Goal: Task Accomplishment & Management: Complete application form

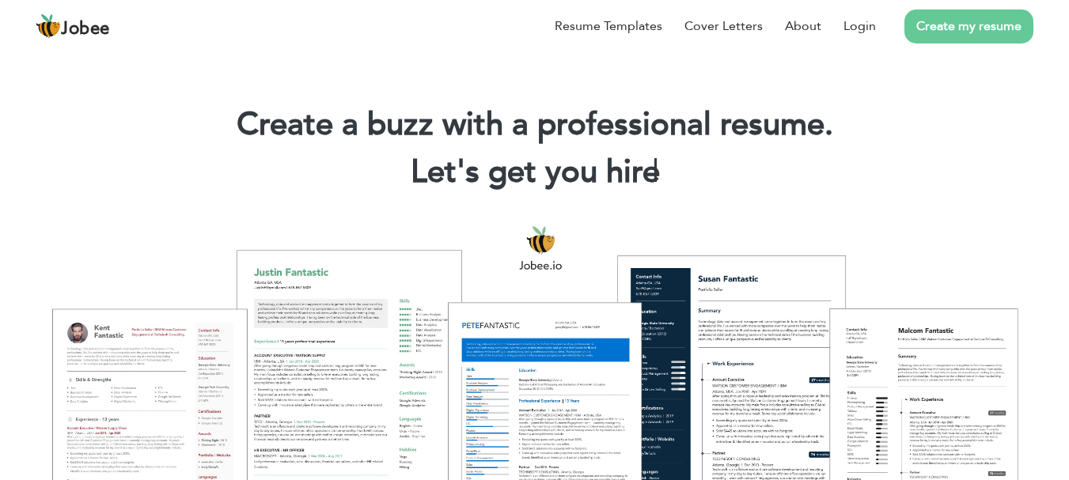
click at [958, 32] on link "Create my resume" at bounding box center [968, 26] width 129 height 34
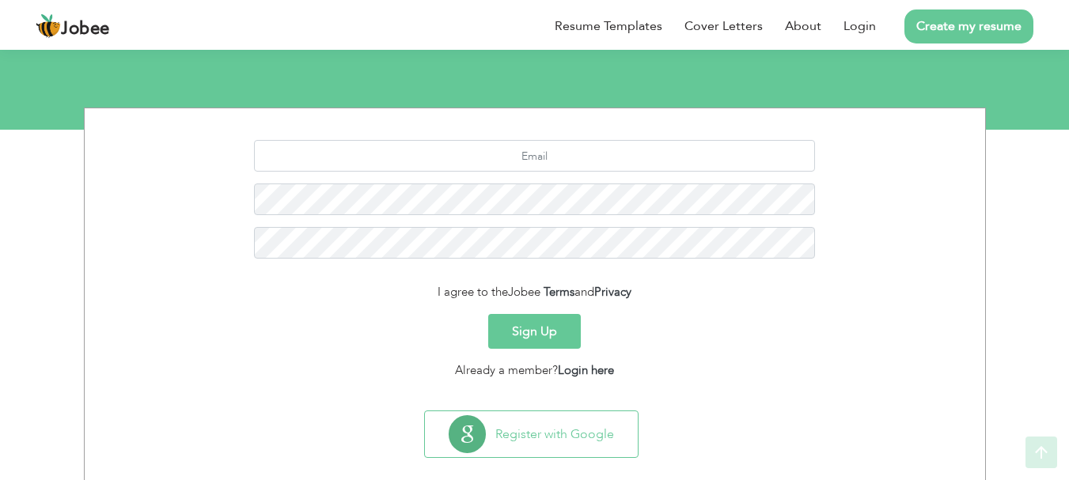
scroll to position [176, 0]
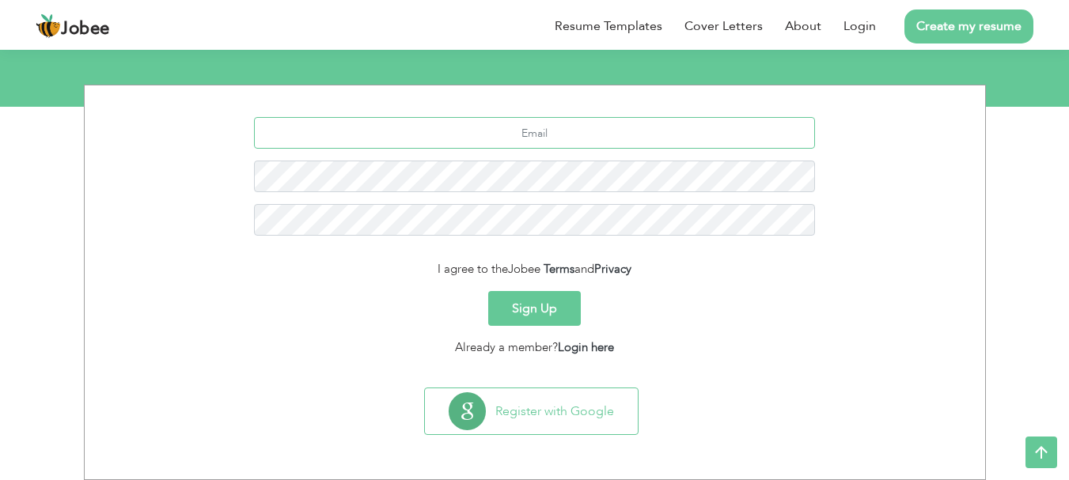
click at [549, 140] on input "text" at bounding box center [534, 133] width 561 height 32
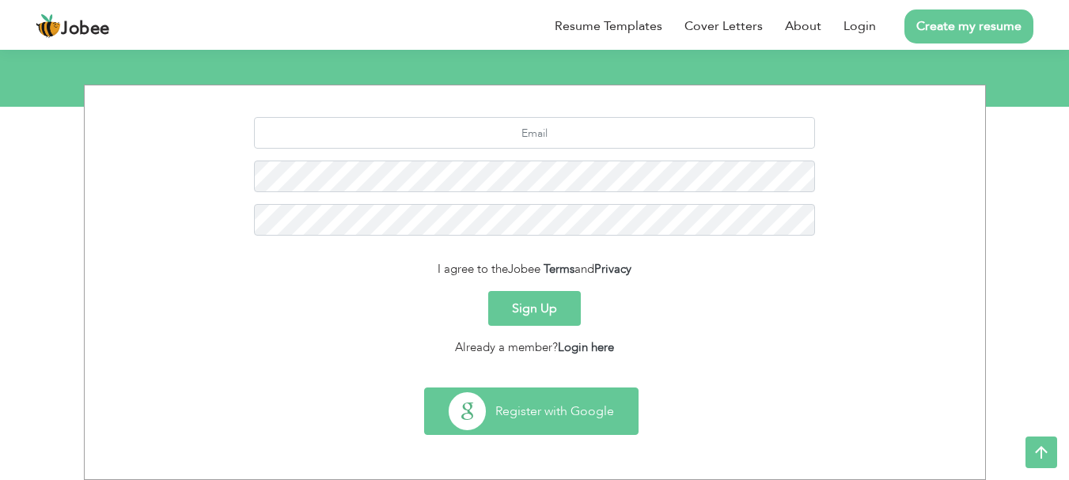
click at [536, 414] on button "Register with Google" at bounding box center [531, 411] width 213 height 46
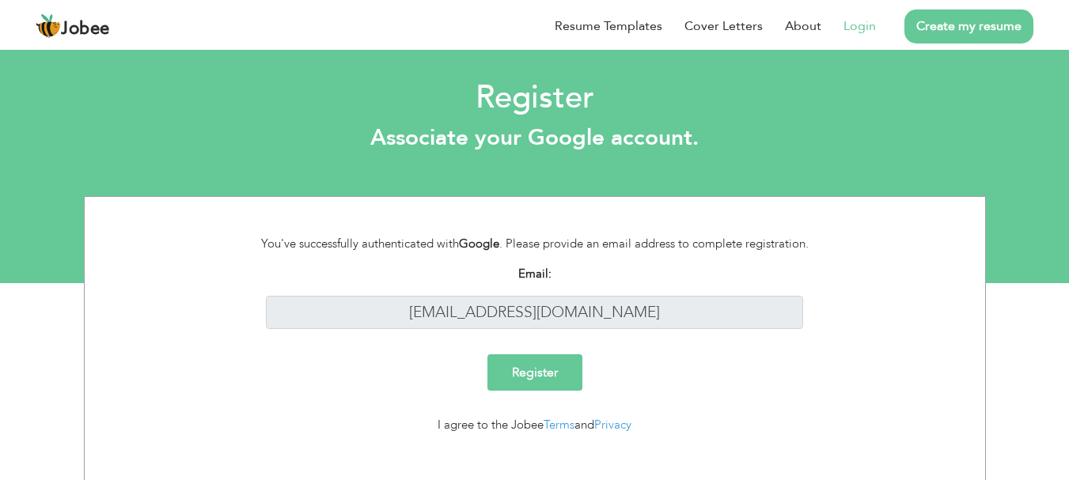
click at [536, 364] on input "Register" at bounding box center [534, 372] width 95 height 36
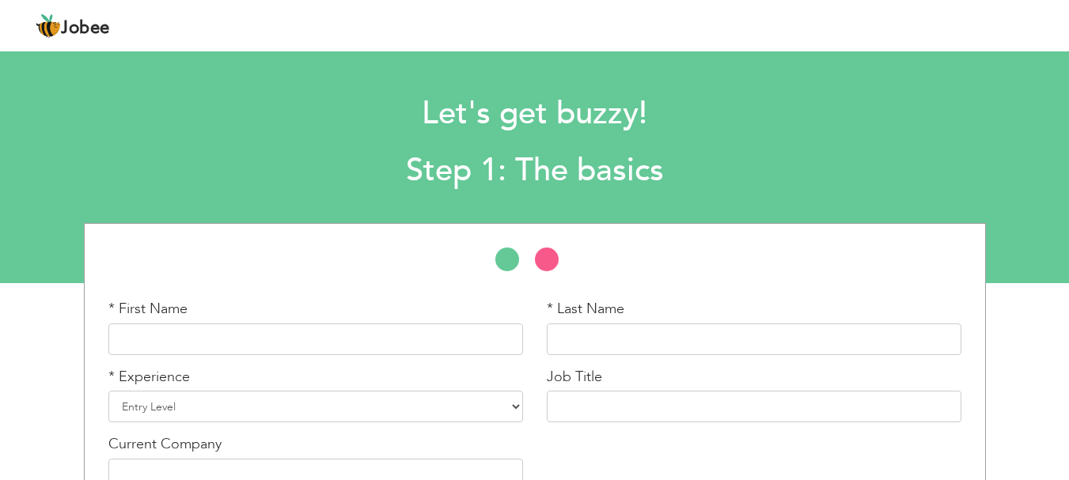
scroll to position [94, 0]
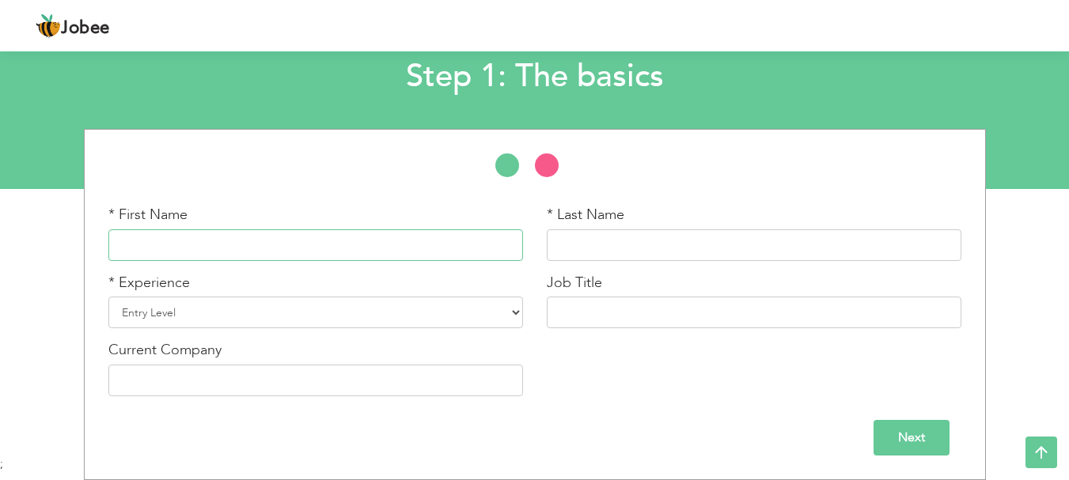
click at [394, 251] on input "text" at bounding box center [315, 245] width 415 height 32
type input "Mansoor"
type input "Ahmad"
click at [162, 312] on select "Entry Level Less than 1 Year 1 Year 2 Years 3 Years 4 Years 5 Years 6 Years 7 Y…" at bounding box center [315, 313] width 415 height 32
select select "3"
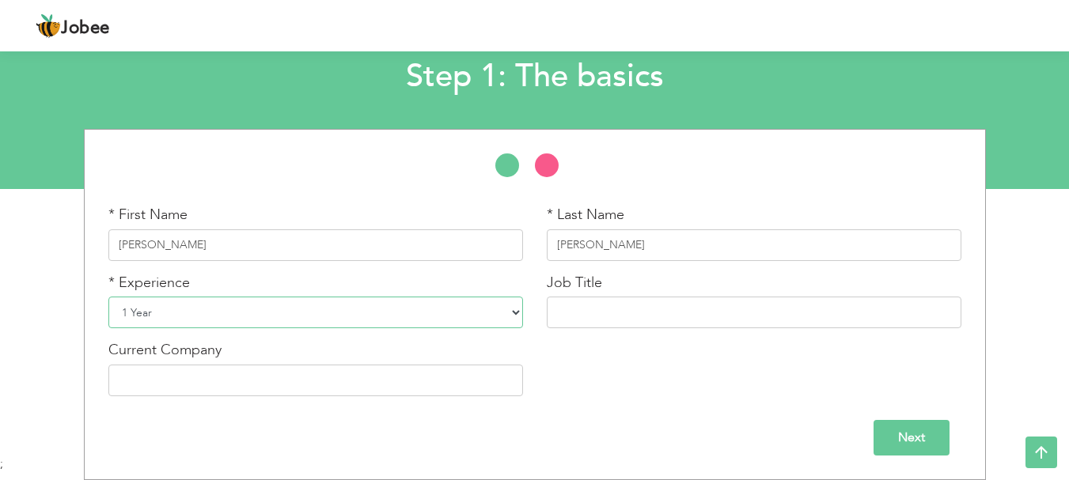
click at [108, 297] on select "Entry Level Less than 1 Year 1 Year 2 Years 3 Years 4 Years 5 Years 6 Years 7 Y…" at bounding box center [315, 313] width 415 height 32
click at [597, 304] on input "text" at bounding box center [754, 313] width 415 height 32
type input "fullstack"
click at [320, 358] on div "Current Company" at bounding box center [315, 368] width 415 height 56
click at [318, 370] on input "t" at bounding box center [315, 381] width 415 height 32
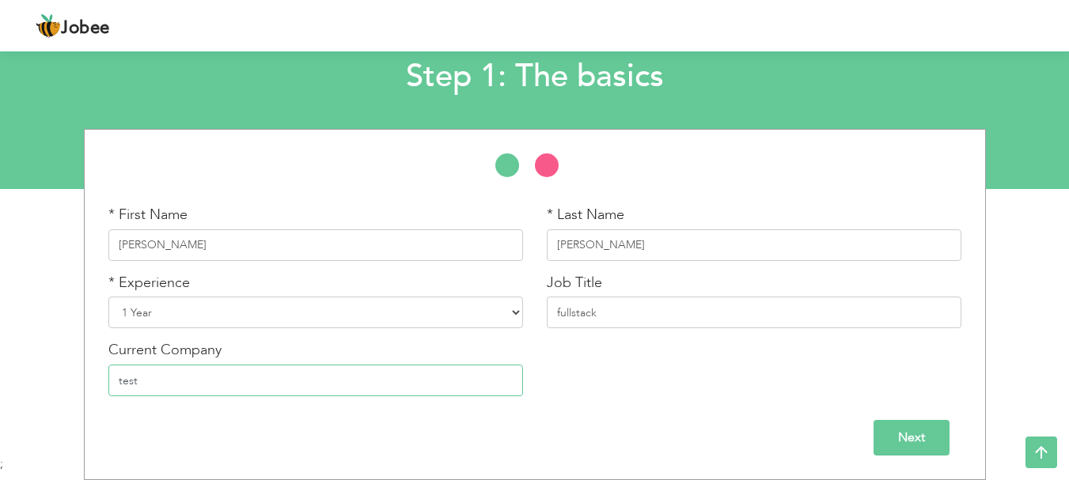
type input "test"
click at [923, 426] on input "Next" at bounding box center [912, 438] width 76 height 36
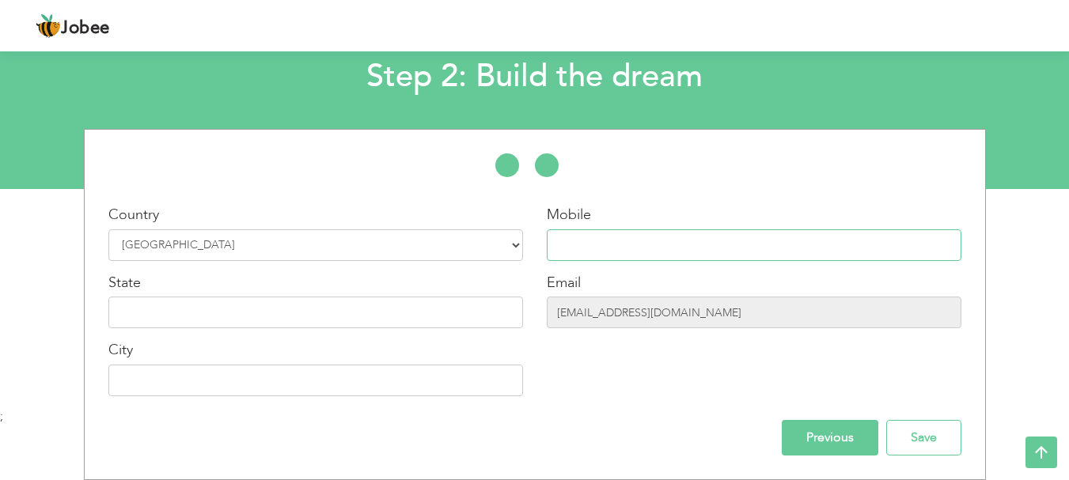
click at [653, 241] on input "text" at bounding box center [754, 245] width 415 height 32
type input "03338905344"
type input "Islamabad"
click at [339, 317] on input "text" at bounding box center [315, 313] width 415 height 32
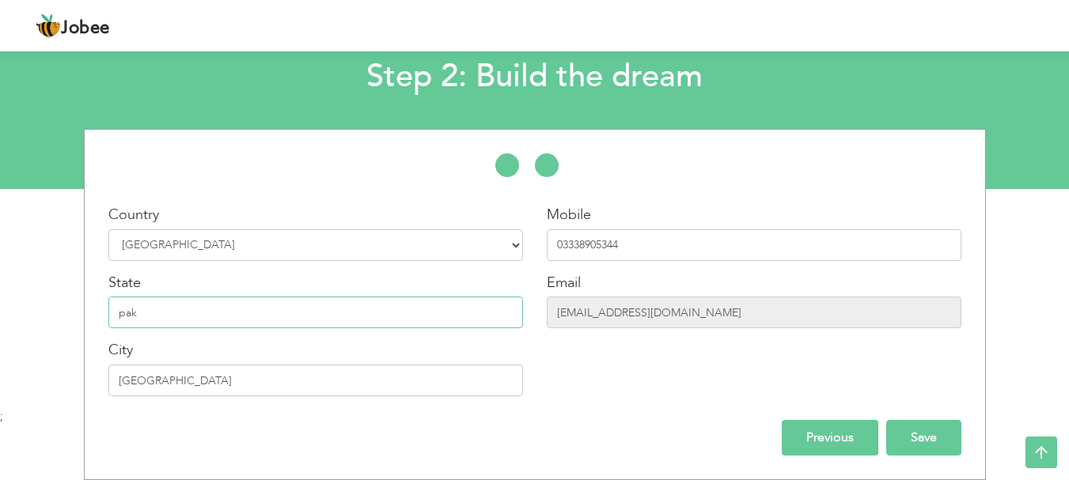
type input "pak"
click at [926, 423] on input "Save" at bounding box center [923, 438] width 75 height 36
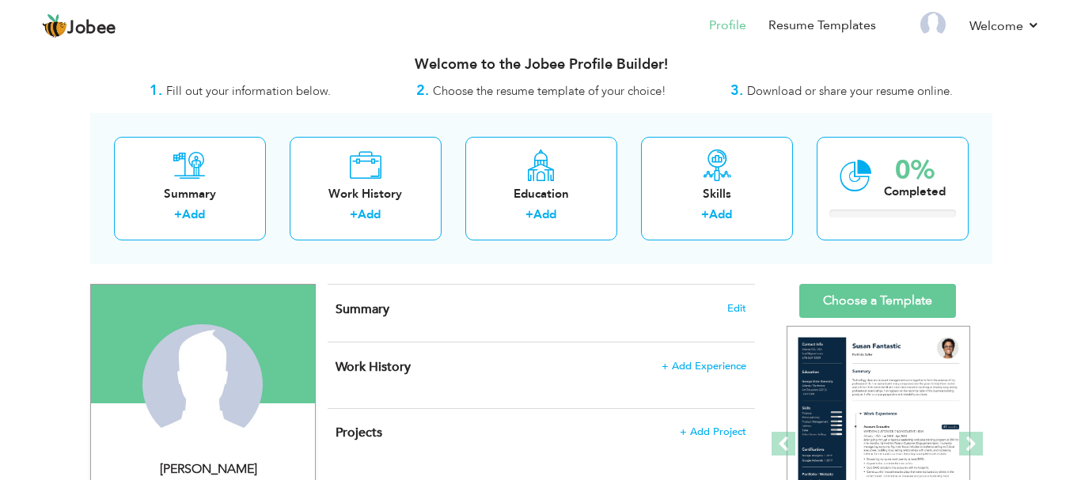
scroll to position [13, 0]
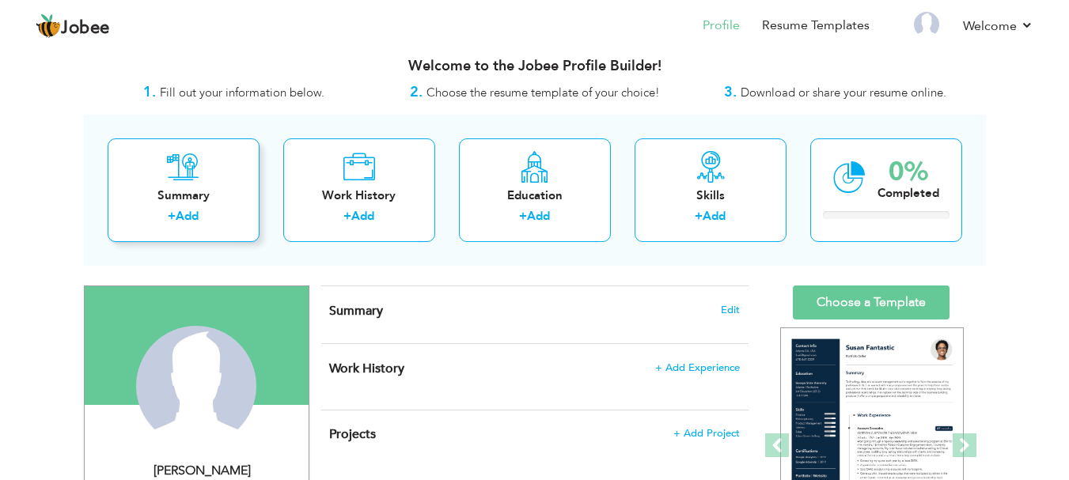
click at [172, 174] on icon at bounding box center [183, 167] width 32 height 32
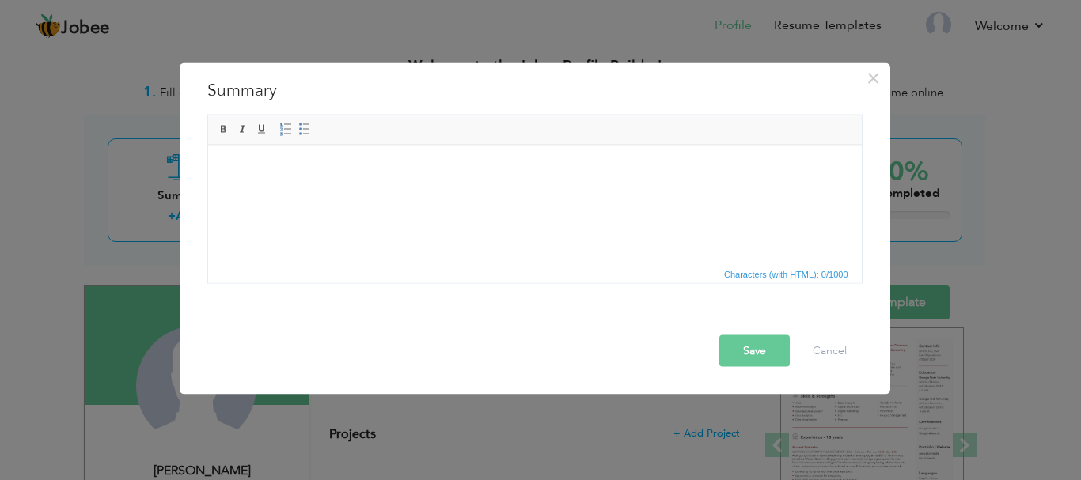
click at [394, 193] on html at bounding box center [534, 169] width 654 height 48
click at [579, 275] on span "Characters (with HTML): 0/1000" at bounding box center [535, 272] width 654 height 19
click at [495, 193] on html at bounding box center [534, 169] width 654 height 48
click at [751, 349] on button "Save" at bounding box center [754, 351] width 70 height 32
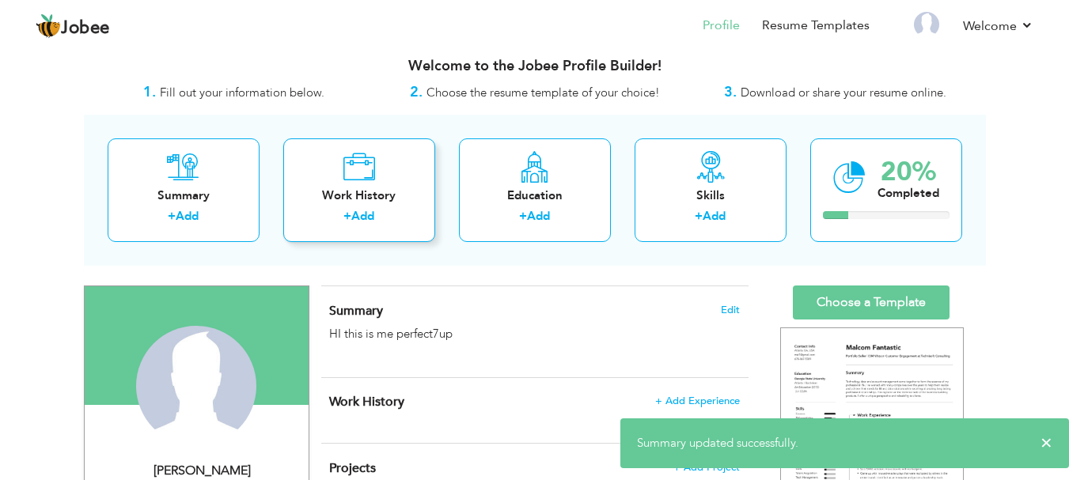
click at [340, 176] on div "Work History + Add" at bounding box center [359, 190] width 152 height 104
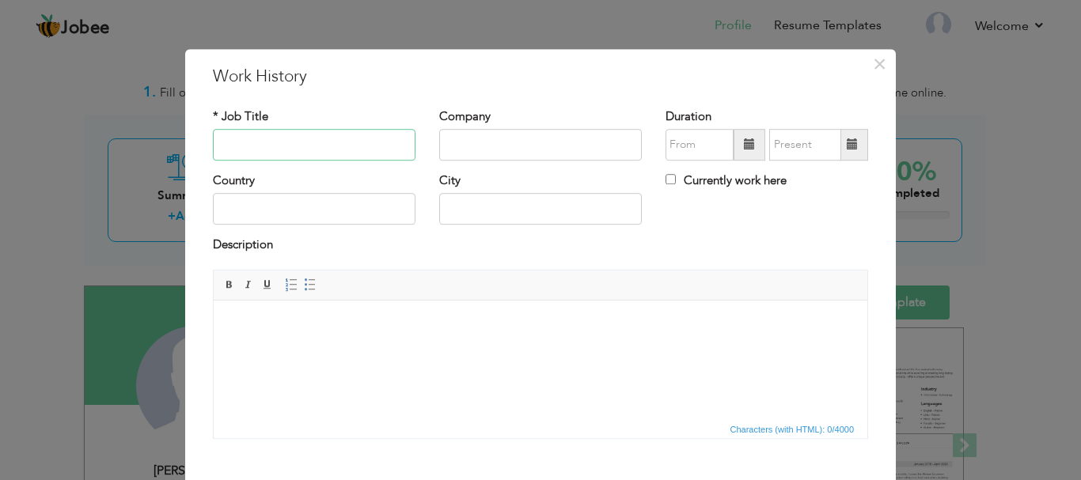
click at [315, 144] on input "text" at bounding box center [314, 145] width 203 height 32
type input "test"
click at [517, 156] on input "t" at bounding box center [540, 145] width 203 height 32
type input "test"
click at [315, 203] on input "text" at bounding box center [314, 210] width 203 height 32
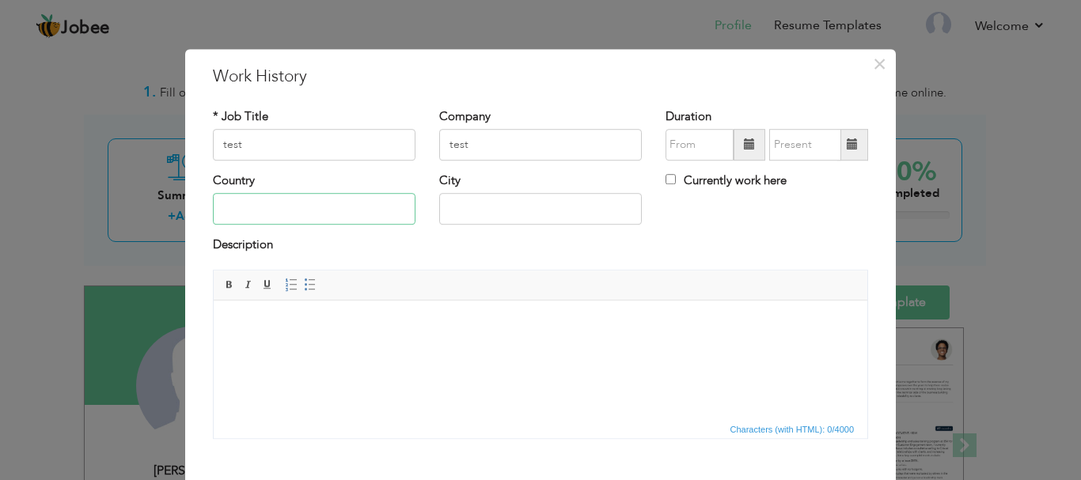
type input "[GEOGRAPHIC_DATA]"
click at [388, 340] on html at bounding box center [541, 324] width 654 height 48
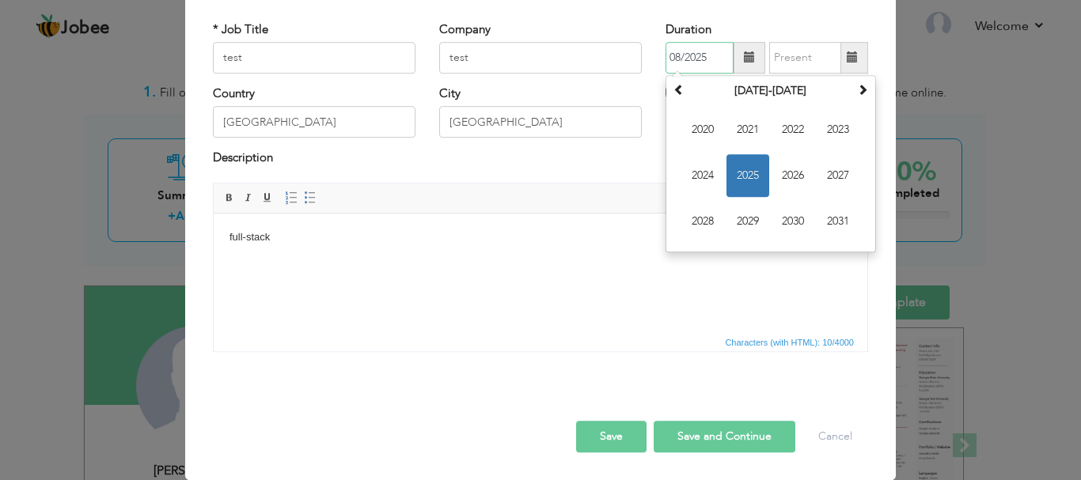
click at [665, 54] on input "08/2025" at bounding box center [699, 58] width 68 height 32
click at [726, 128] on span "2021" at bounding box center [747, 129] width 43 height 43
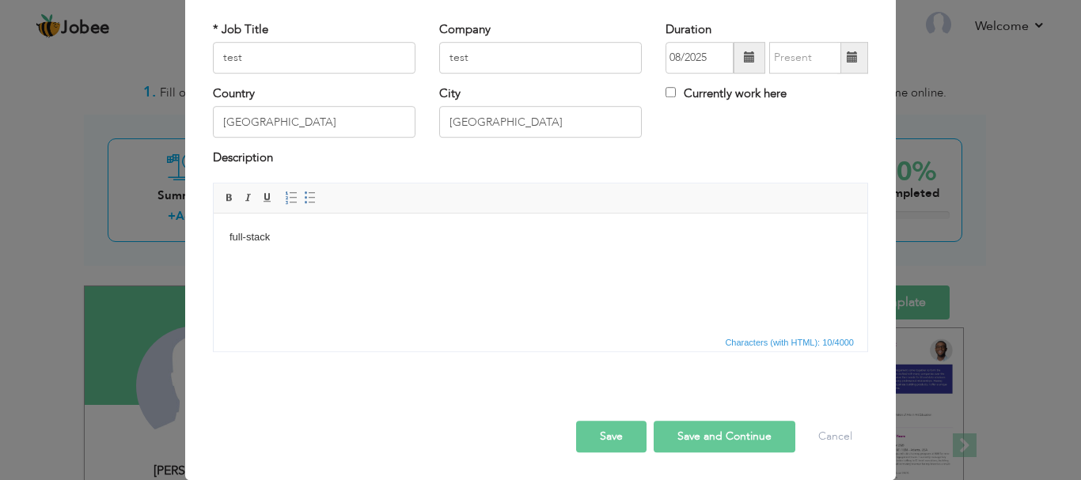
click at [635, 185] on span "Editor toolbars Basic Styles Bold Italic Underline Paragraph Insert/Remove Numb…" at bounding box center [541, 199] width 654 height 30
click at [737, 432] on button "Save and Continue" at bounding box center [725, 437] width 142 height 32
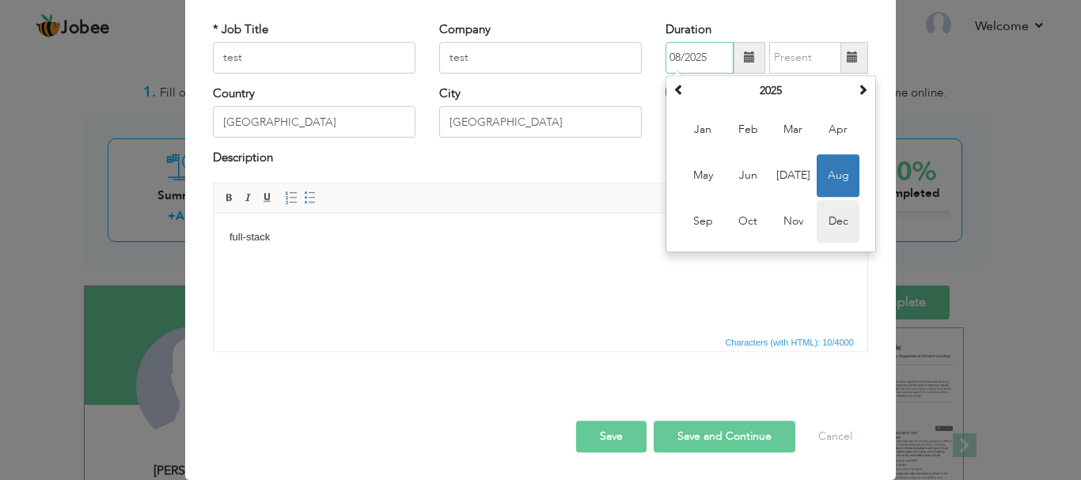
drag, startPoint x: 824, startPoint y: 204, endPoint x: 575, endPoint y: 67, distance: 283.7
click at [824, 204] on span "Dec" at bounding box center [838, 221] width 43 height 43
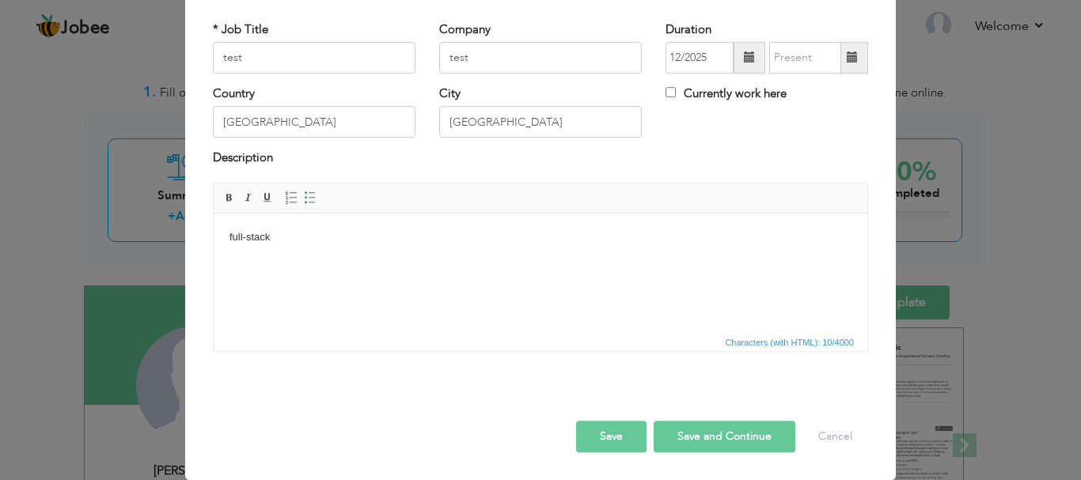
click at [742, 437] on button "Save and Continue" at bounding box center [725, 437] width 142 height 32
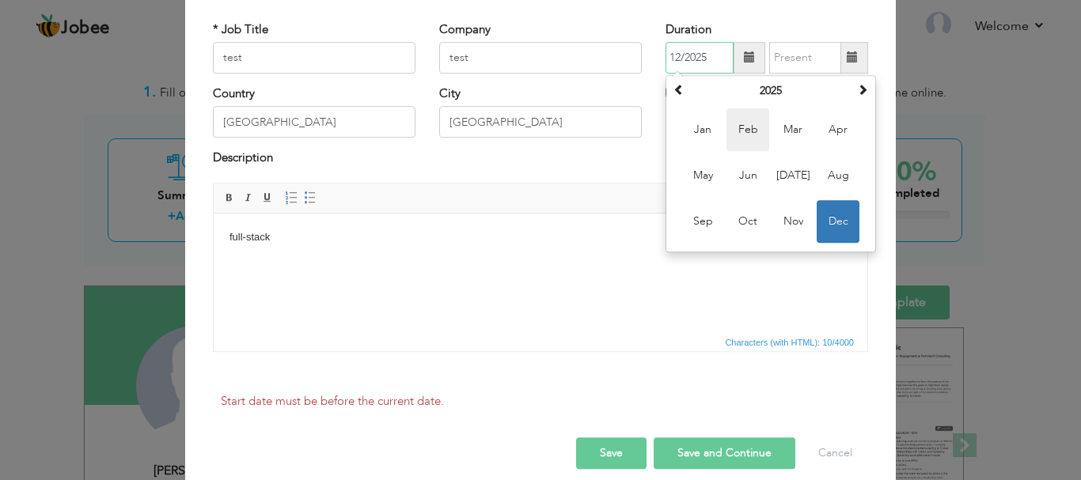
click at [742, 133] on span "Feb" at bounding box center [747, 129] width 43 height 43
type input "02/2025"
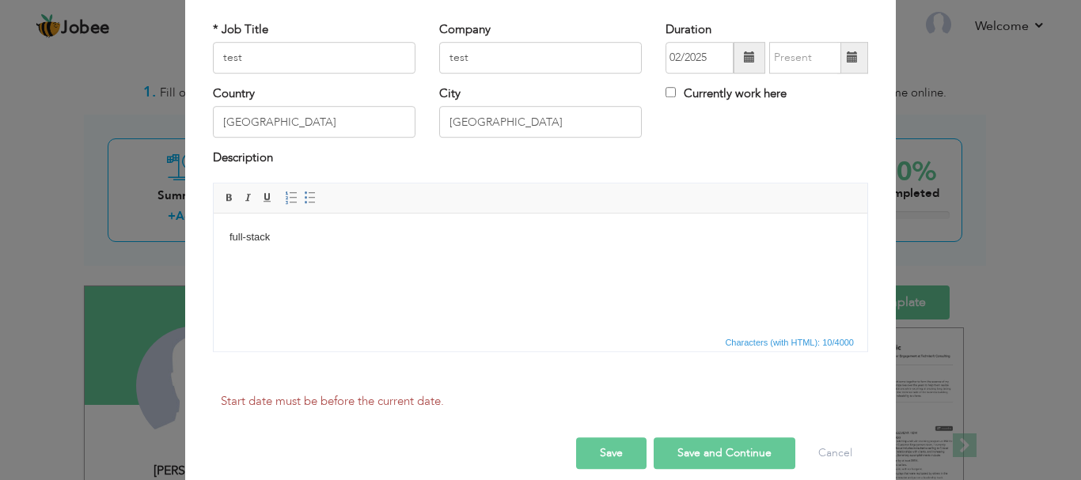
click at [847, 55] on span at bounding box center [852, 57] width 11 height 11
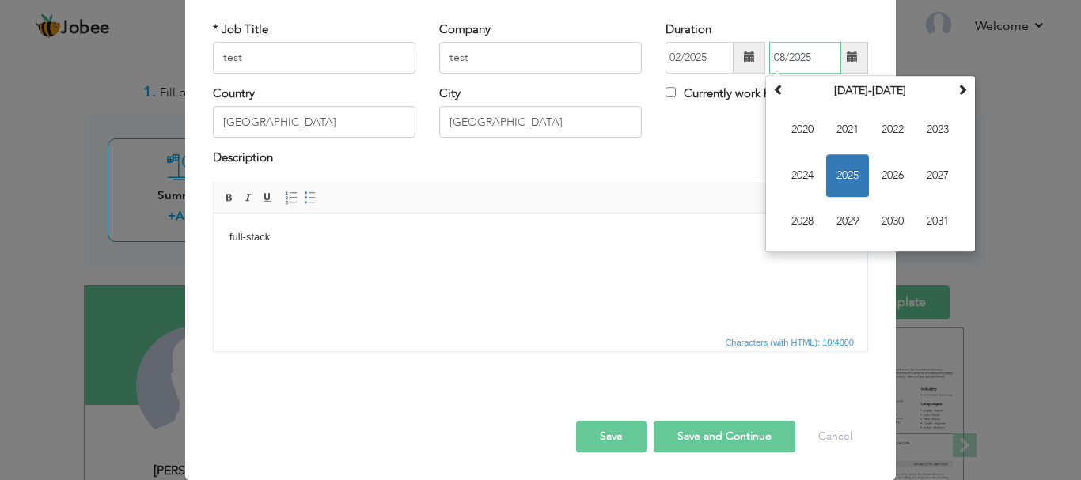
click at [835, 169] on span "2025" at bounding box center [847, 175] width 43 height 43
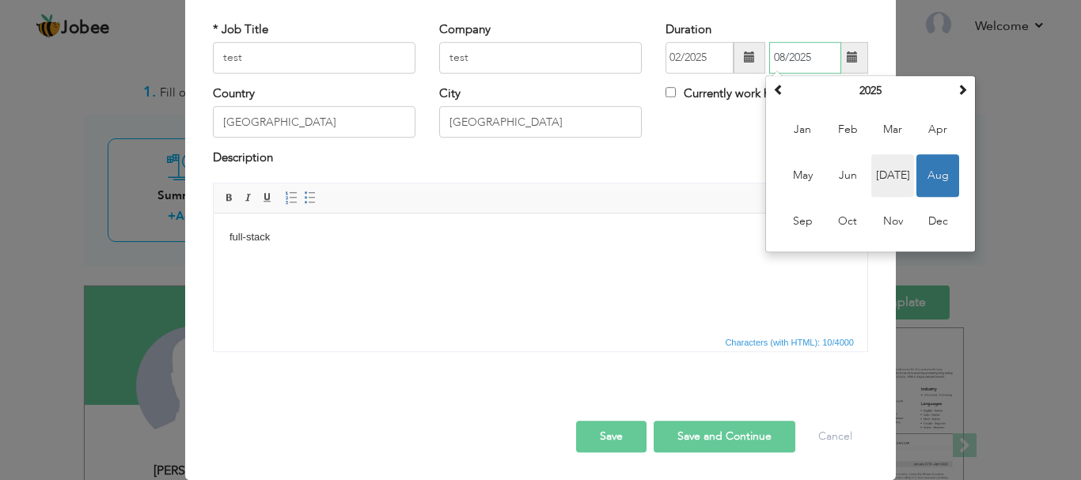
click at [889, 174] on span "[DATE]" at bounding box center [892, 175] width 43 height 43
type input "07/2025"
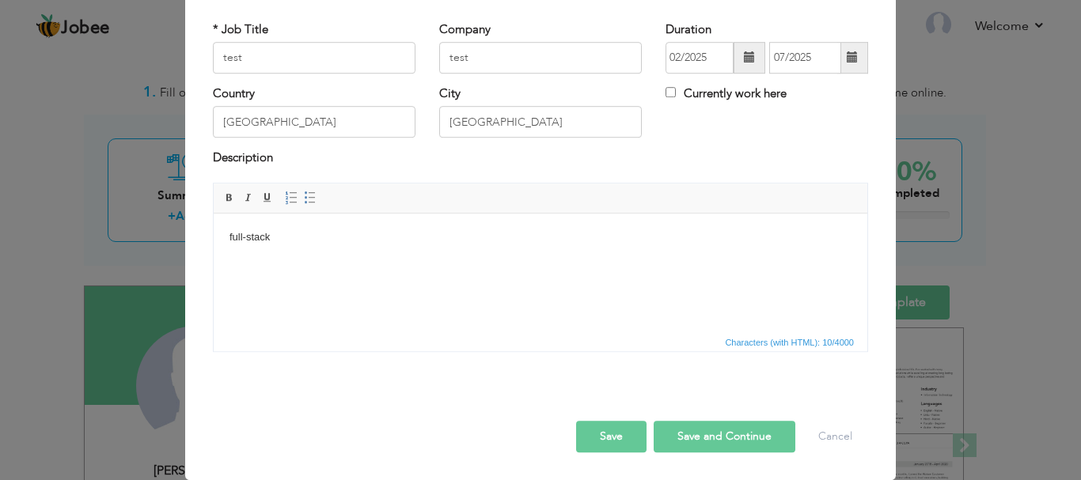
click at [745, 434] on button "Save and Continue" at bounding box center [725, 437] width 142 height 32
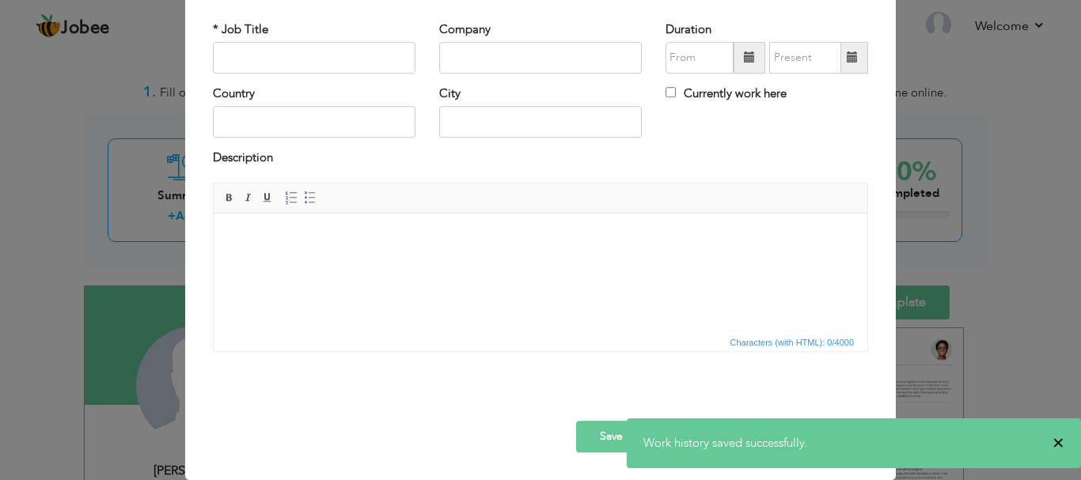
click at [1057, 442] on span "×" at bounding box center [1058, 443] width 12 height 16
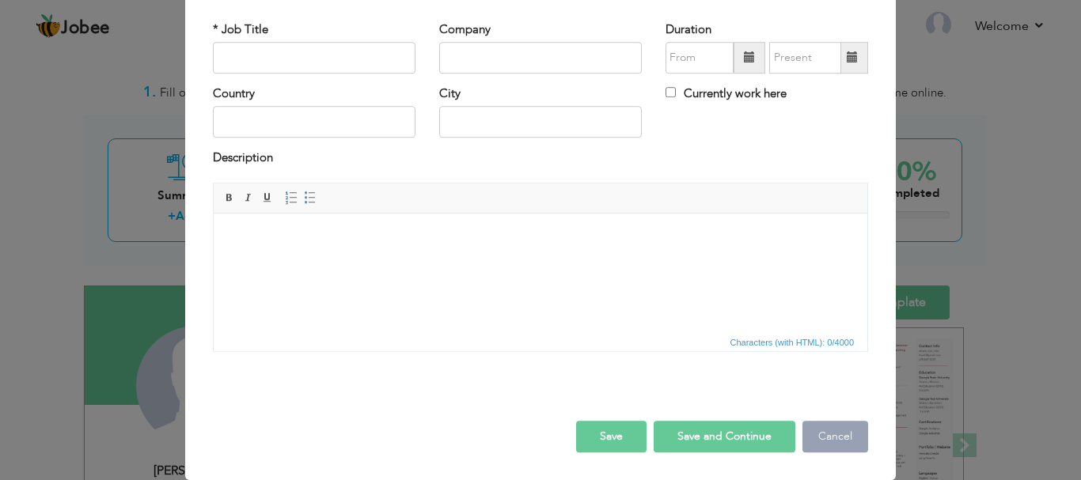
drag, startPoint x: 841, startPoint y: 441, endPoint x: 451, endPoint y: 59, distance: 546.1
click at [841, 441] on button "Cancel" at bounding box center [835, 437] width 66 height 32
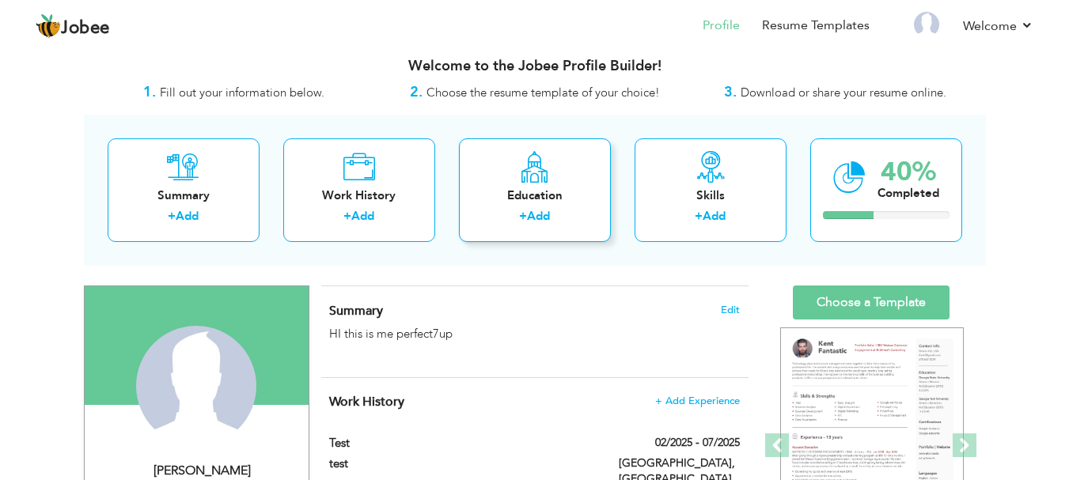
click at [551, 188] on div "Education" at bounding box center [535, 196] width 127 height 17
radio input "true"
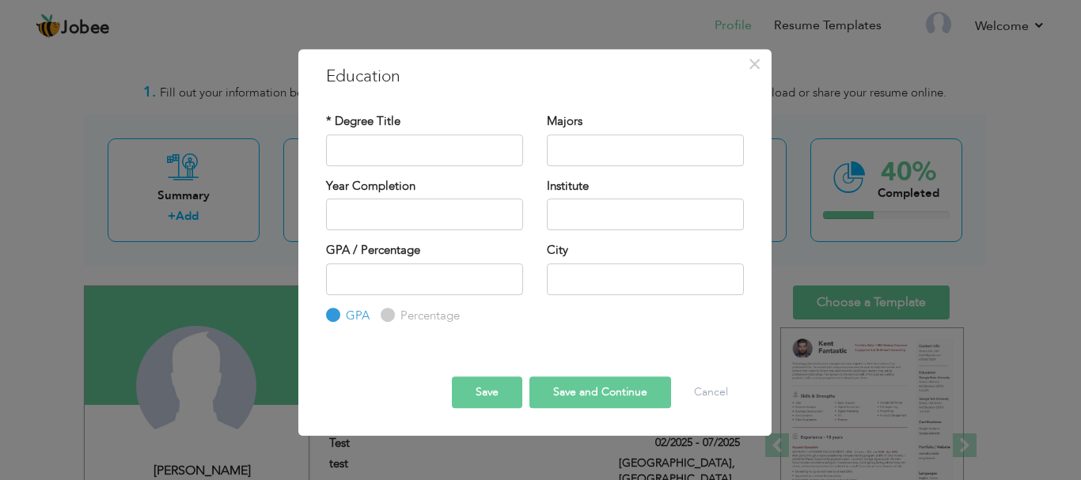
click at [225, 172] on div "× Education * Degree Title Majors Year Completion Institute GPA" at bounding box center [540, 240] width 1081 height 480
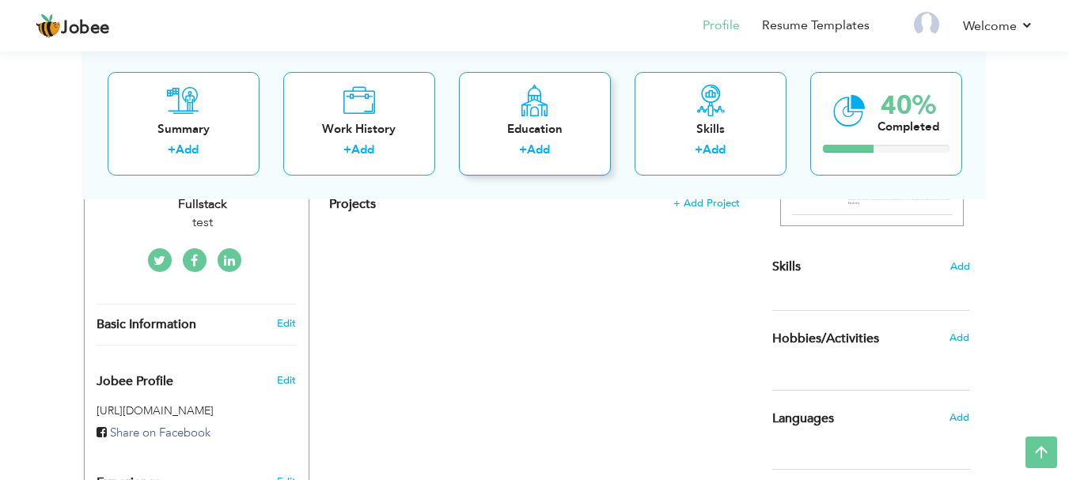
scroll to position [0, 0]
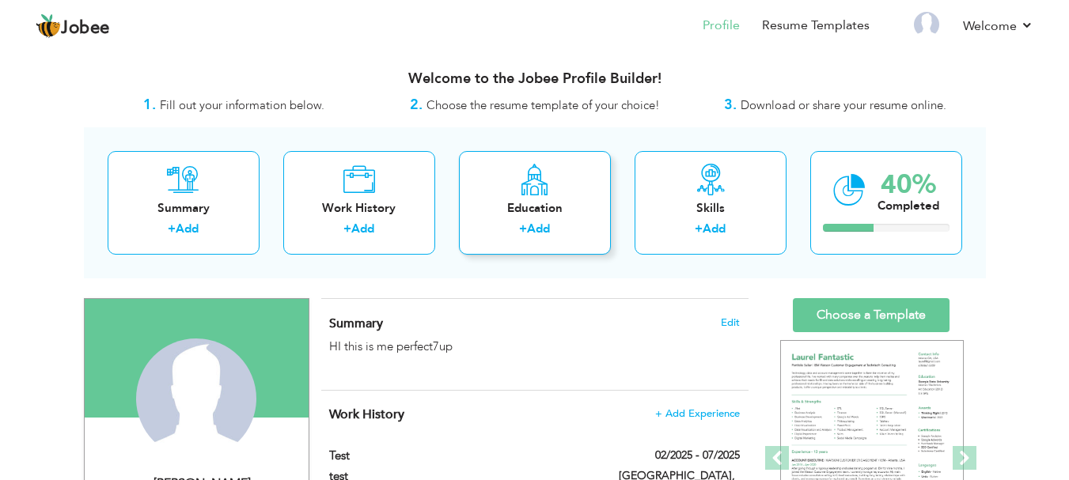
click at [544, 228] on link "Add" at bounding box center [538, 229] width 23 height 16
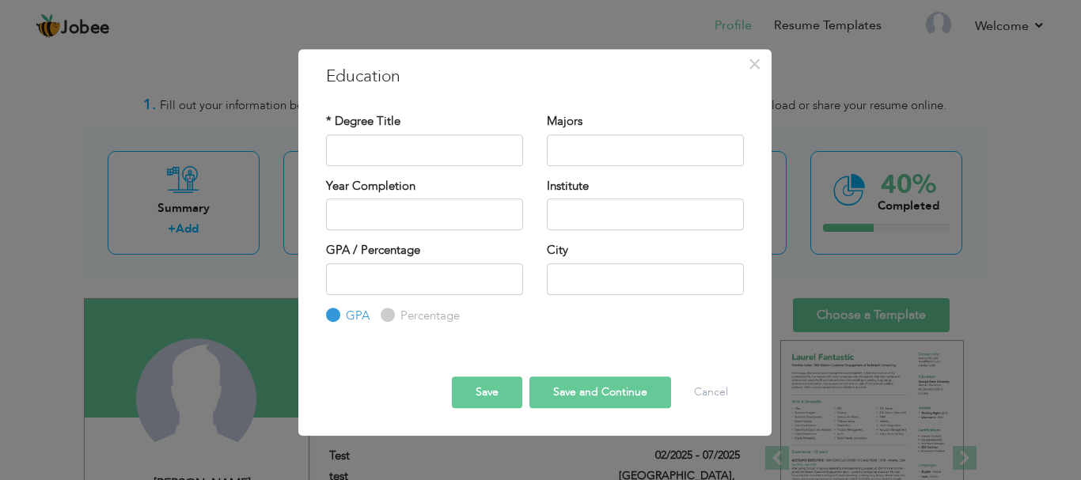
click at [386, 322] on div "Percentage" at bounding box center [420, 315] width 79 height 17
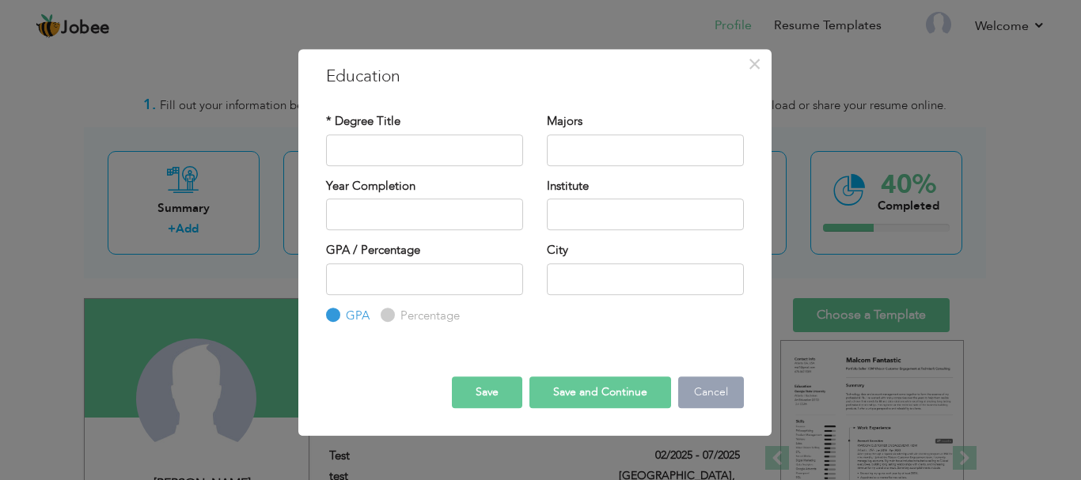
click at [724, 391] on button "Cancel" at bounding box center [711, 393] width 66 height 32
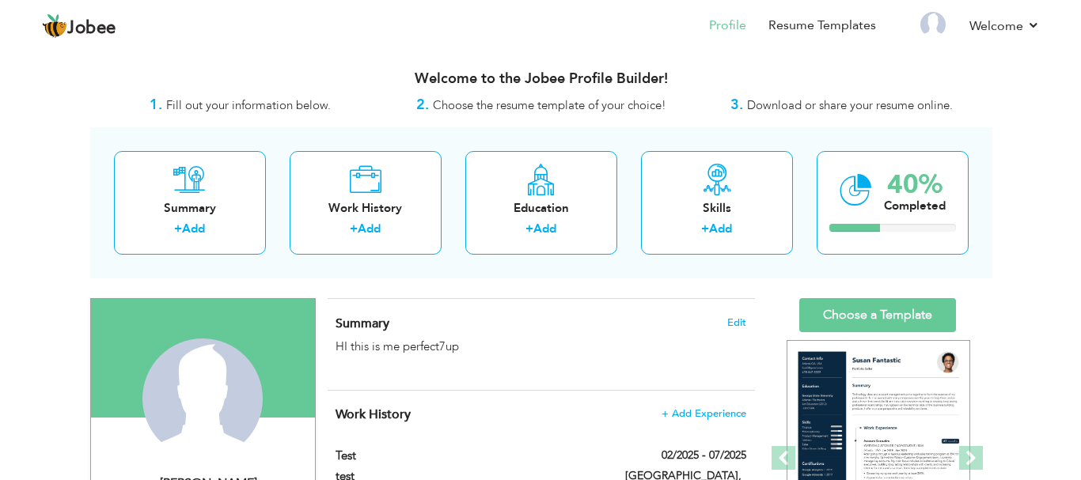
scroll to position [51, 0]
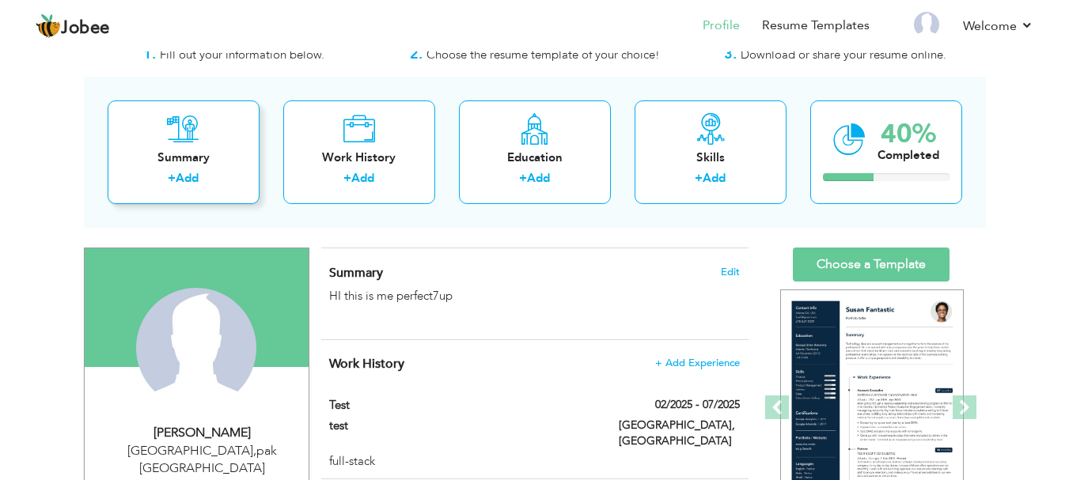
click at [193, 162] on div "Summary" at bounding box center [183, 158] width 127 height 17
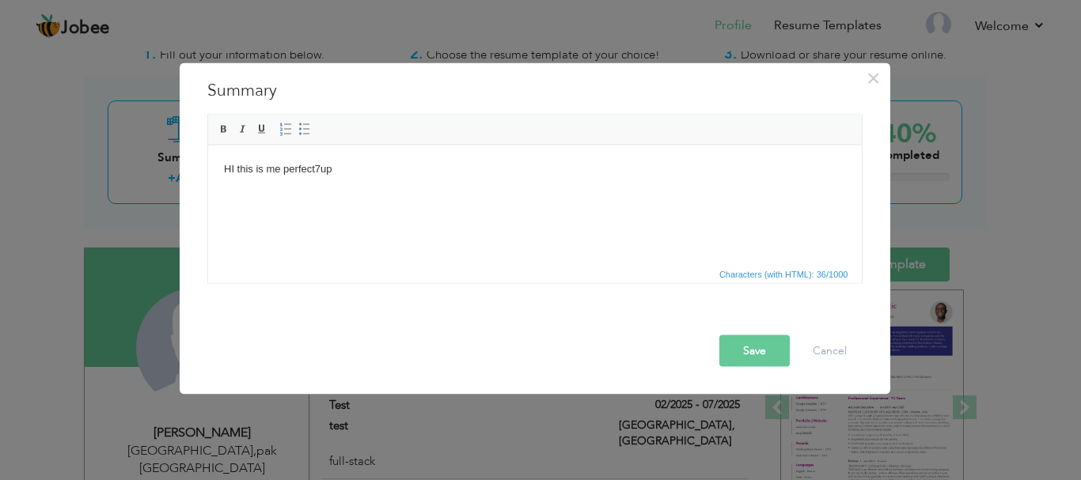
click at [62, 84] on div "× Summary HI this is me perfect7up Rich Text Editor, summaryEditor Editor toolb…" at bounding box center [540, 240] width 1081 height 480
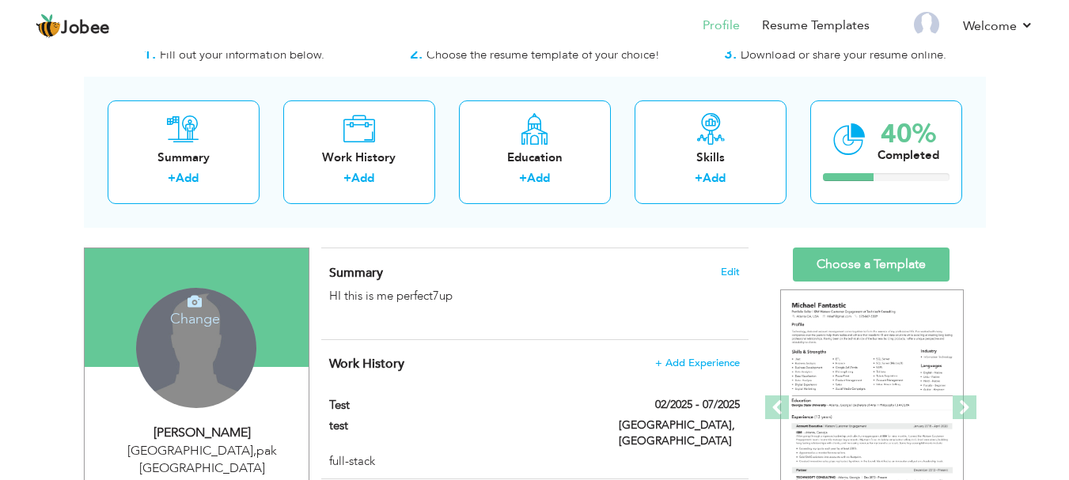
drag, startPoint x: 595, startPoint y: 199, endPoint x: 0, endPoint y: 224, distance: 595.5
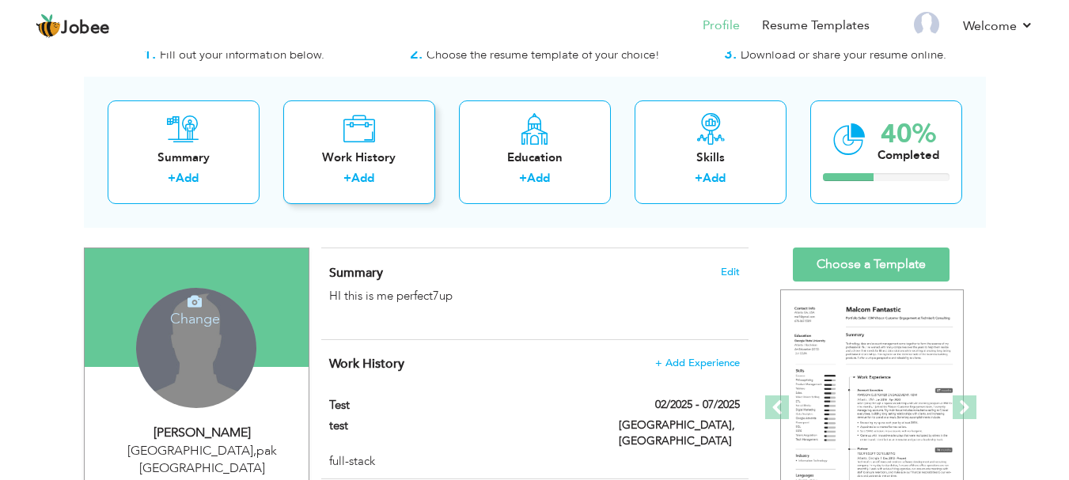
click at [328, 133] on div "Work History + Add" at bounding box center [359, 152] width 152 height 104
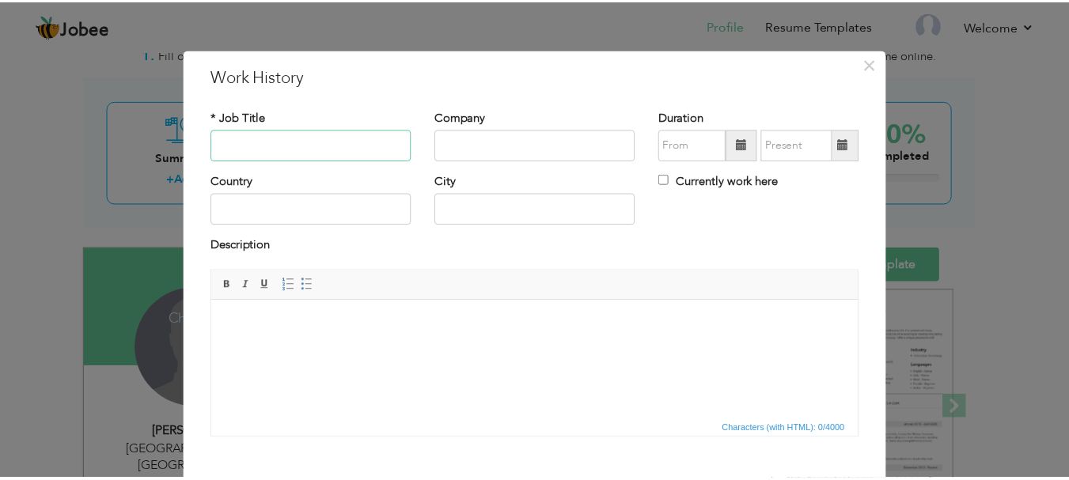
scroll to position [87, 0]
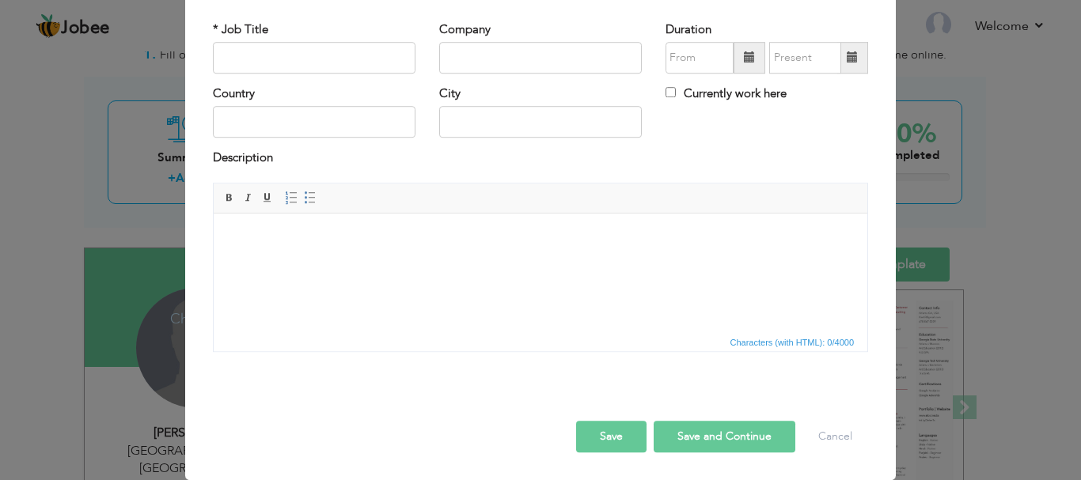
click at [59, 208] on div "× Work History * Job Title Company Duration Currently work here Country" at bounding box center [540, 240] width 1081 height 480
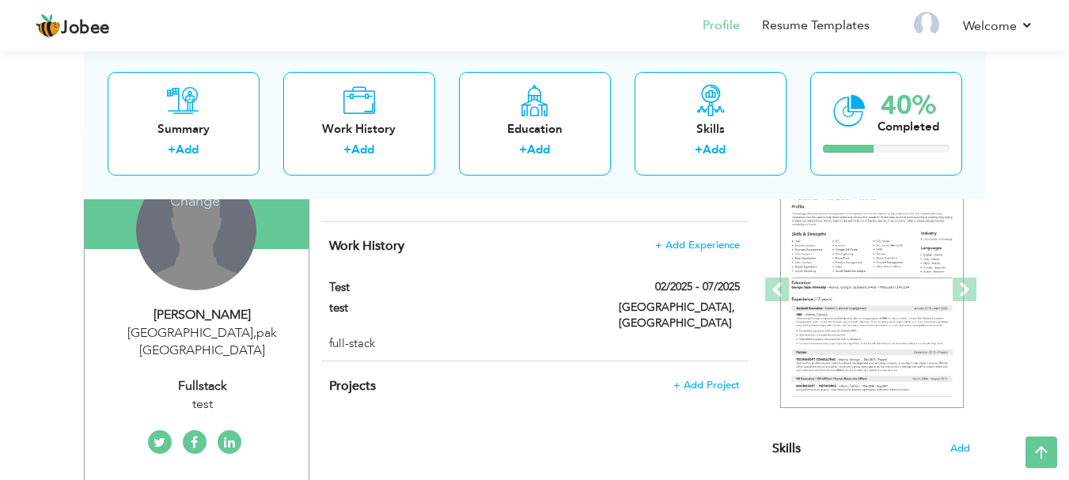
scroll to position [163, 0]
